Goal: Transaction & Acquisition: Purchase product/service

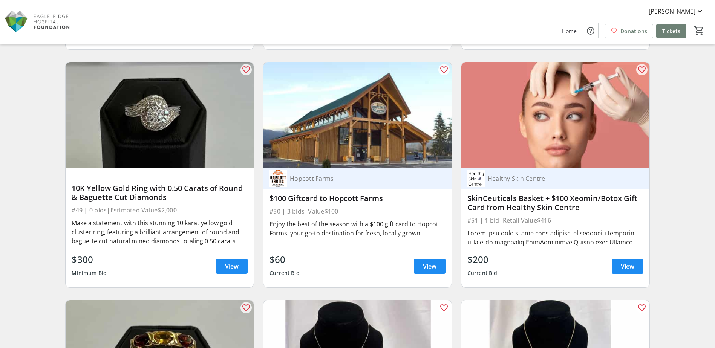
scroll to position [3830, 0]
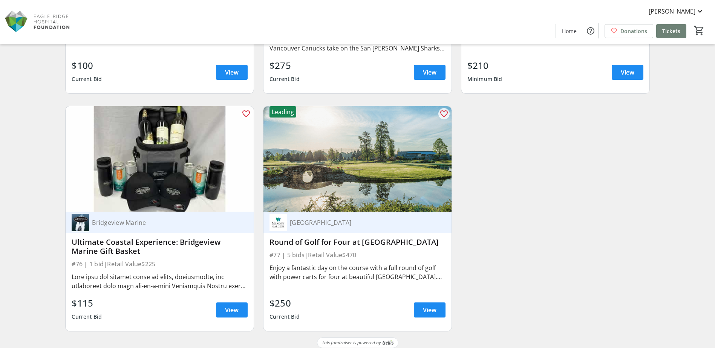
scroll to position [5932, 0]
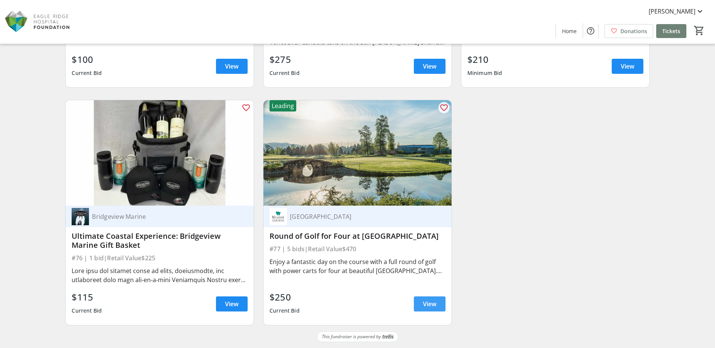
click at [436, 308] on span "View" at bounding box center [430, 304] width 14 height 9
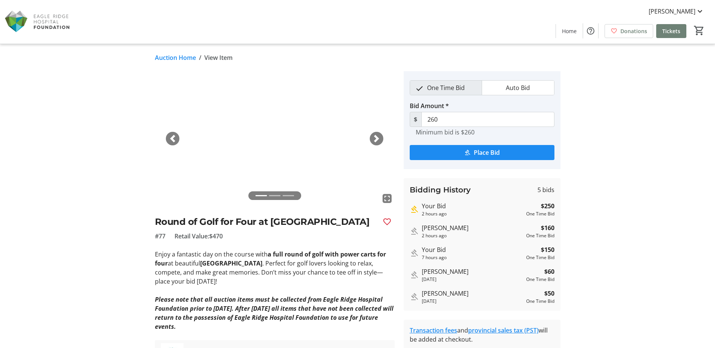
click at [163, 56] on link "Auction Home" at bounding box center [175, 57] width 41 height 9
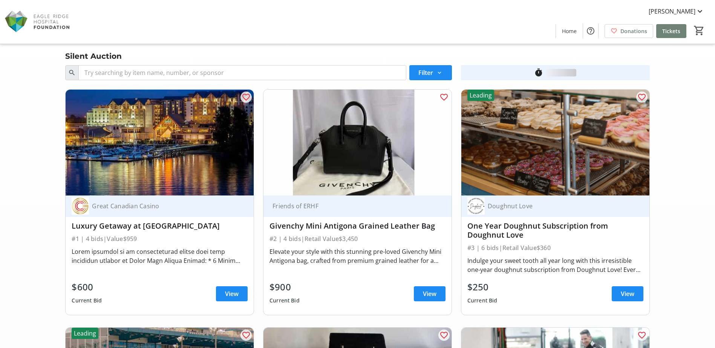
scroll to position [5932, 0]
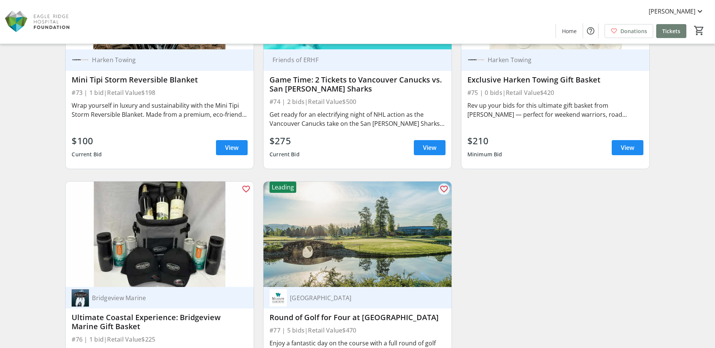
scroll to position [5842, 0]
